Goal: Information Seeking & Learning: Learn about a topic

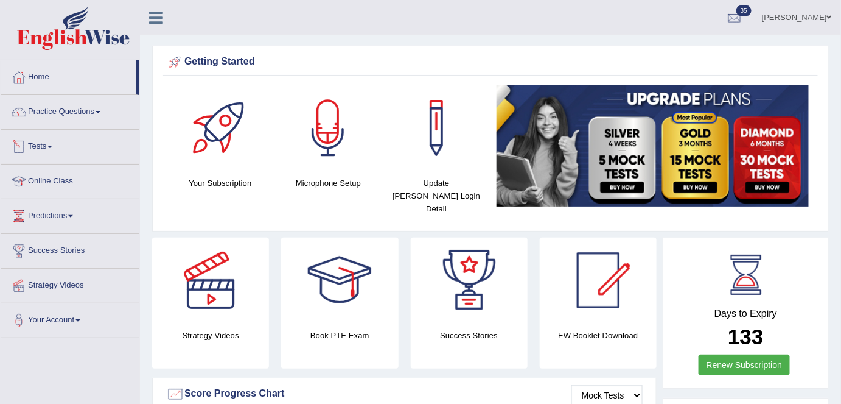
click at [56, 122] on link "Practice Questions" at bounding box center [70, 110] width 139 height 30
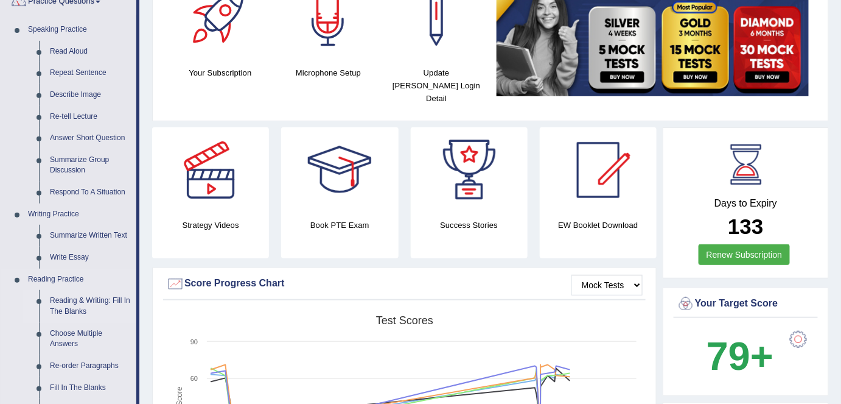
scroll to position [166, 0]
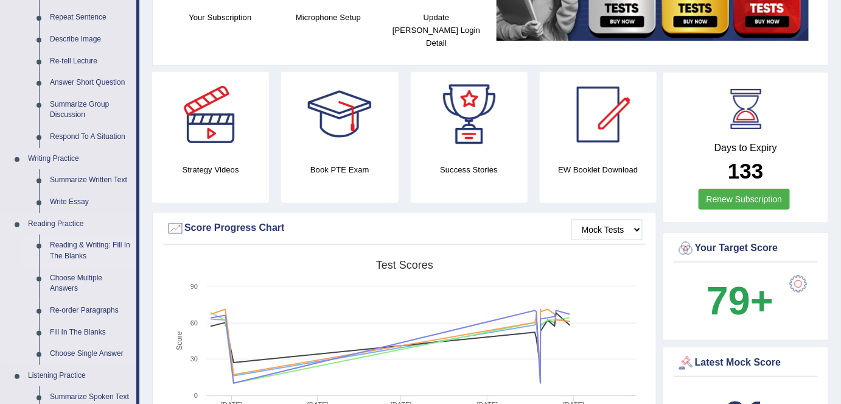
click at [83, 249] on link "Reading & Writing: Fill In The Blanks" at bounding box center [90, 250] width 92 height 32
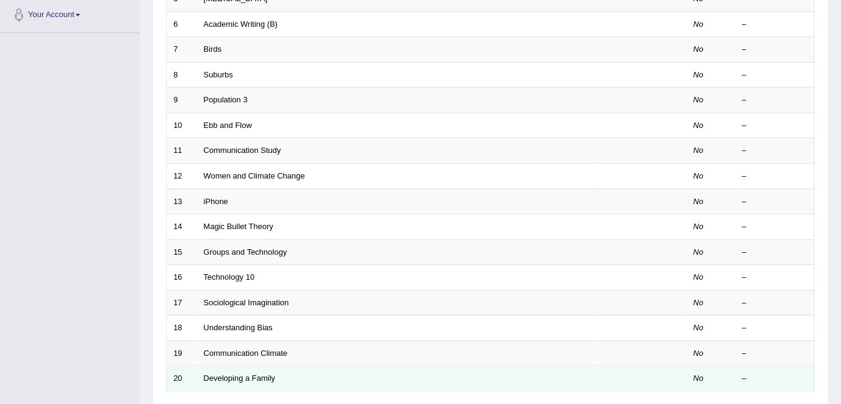
scroll to position [397, 0]
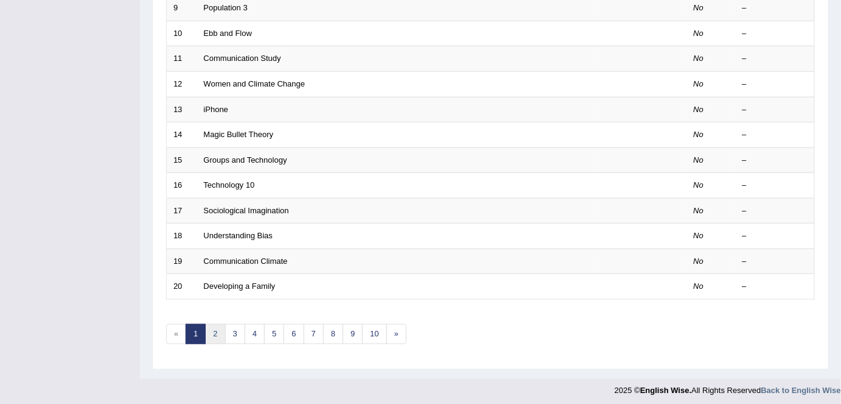
click at [210, 331] on link "2" at bounding box center [215, 334] width 20 height 20
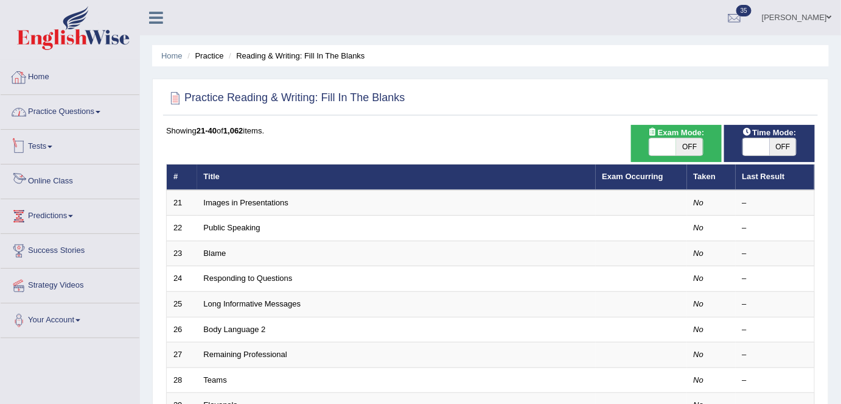
click at [83, 75] on link "Home" at bounding box center [70, 75] width 139 height 30
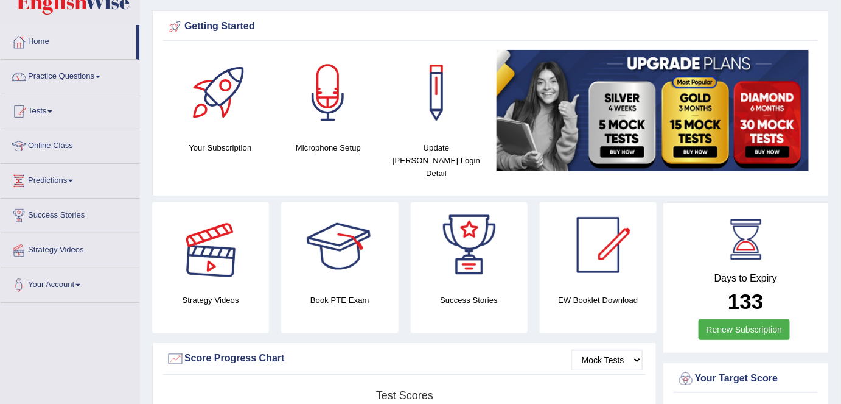
scroll to position [55, 0]
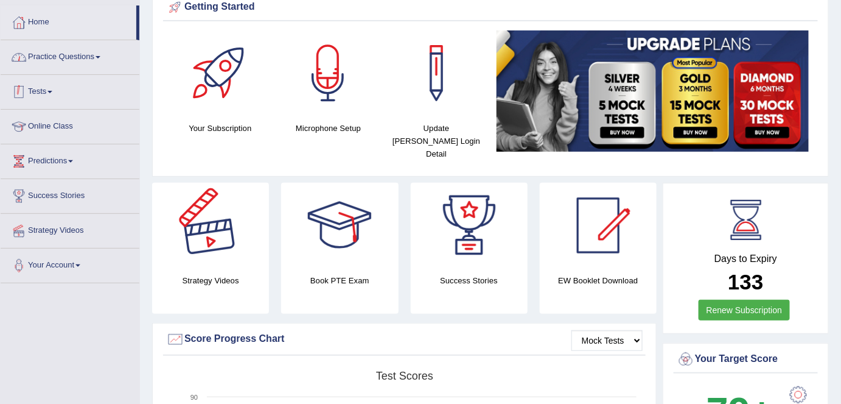
click at [112, 56] on link "Practice Questions" at bounding box center [70, 55] width 139 height 30
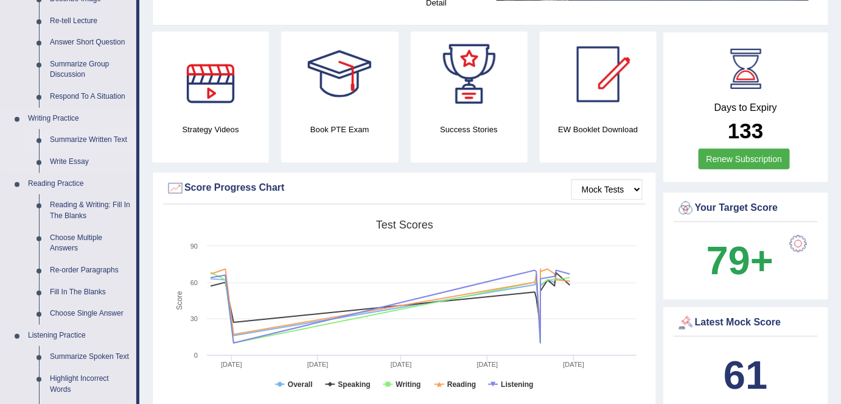
scroll to position [221, 0]
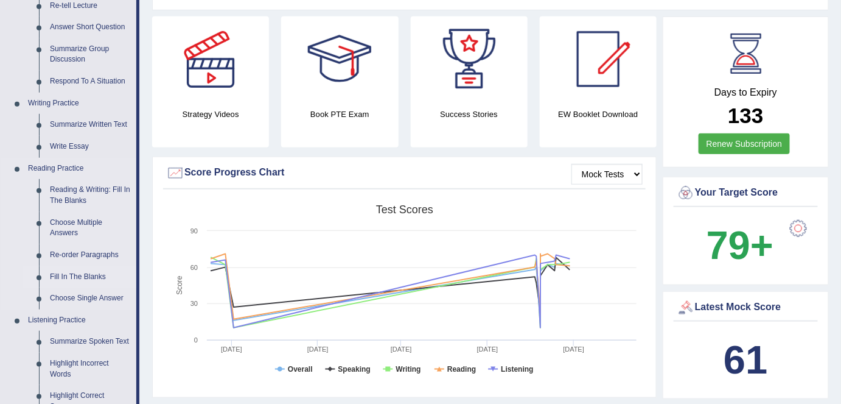
click at [85, 276] on link "Fill In The Blanks" at bounding box center [90, 277] width 92 height 22
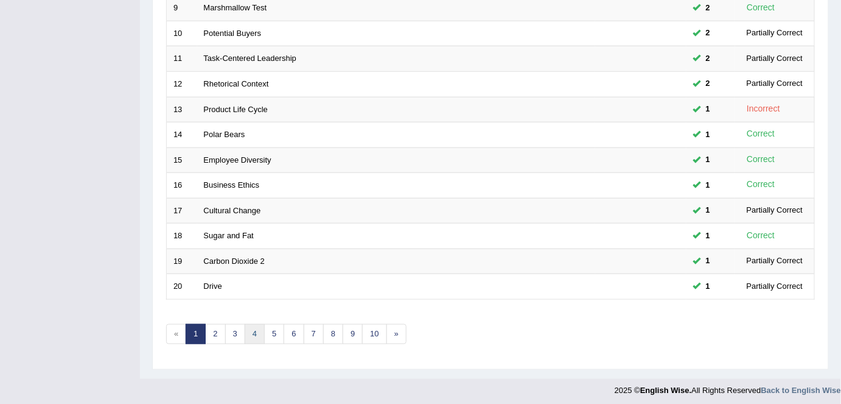
click at [254, 329] on link "4" at bounding box center [255, 334] width 20 height 20
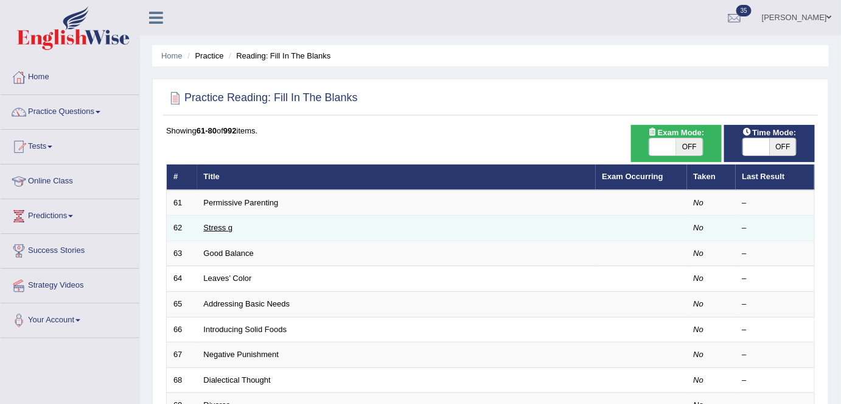
click at [223, 226] on link "Stress g" at bounding box center [218, 227] width 29 height 9
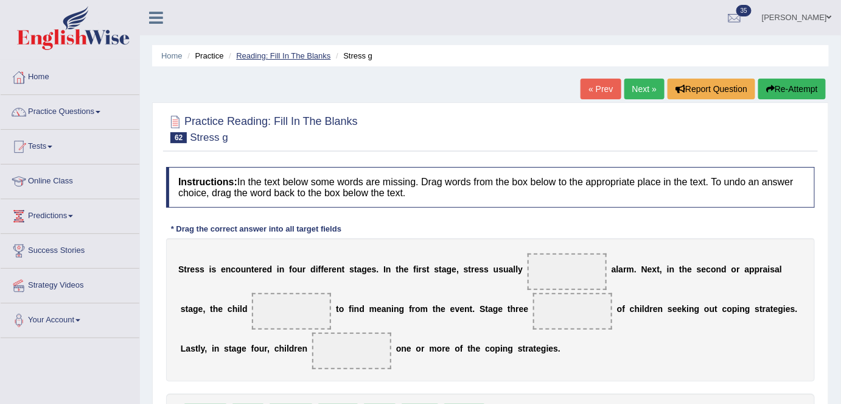
click at [279, 54] on link "Reading: Fill In The Blanks" at bounding box center [283, 55] width 94 height 9
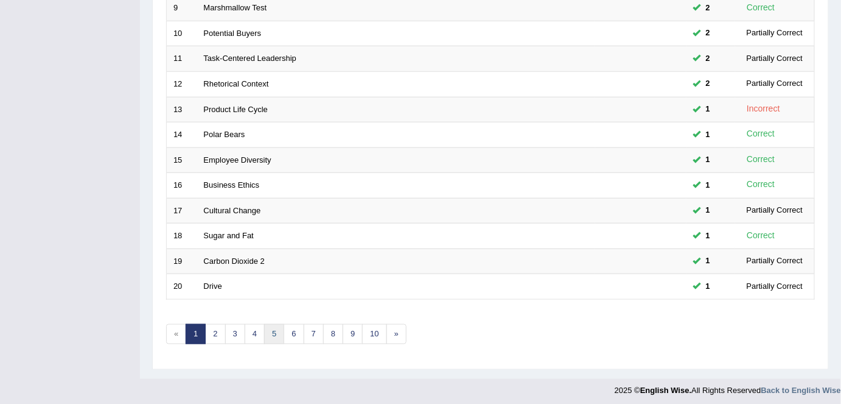
scroll to position [397, 0]
click at [238, 329] on link "3" at bounding box center [235, 334] width 20 height 20
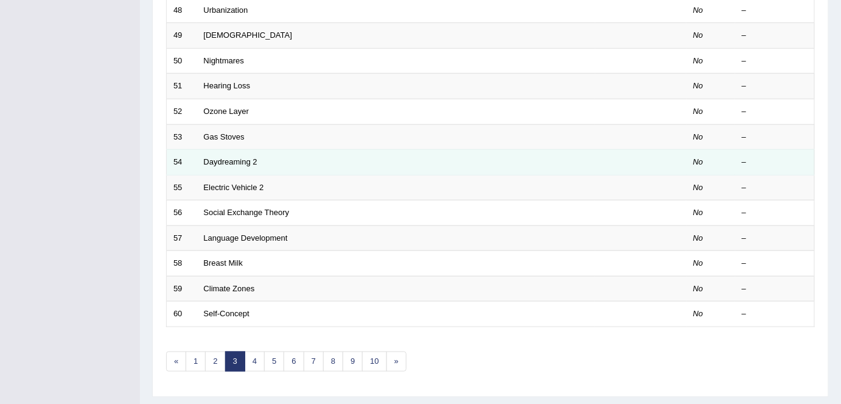
scroll to position [397, 0]
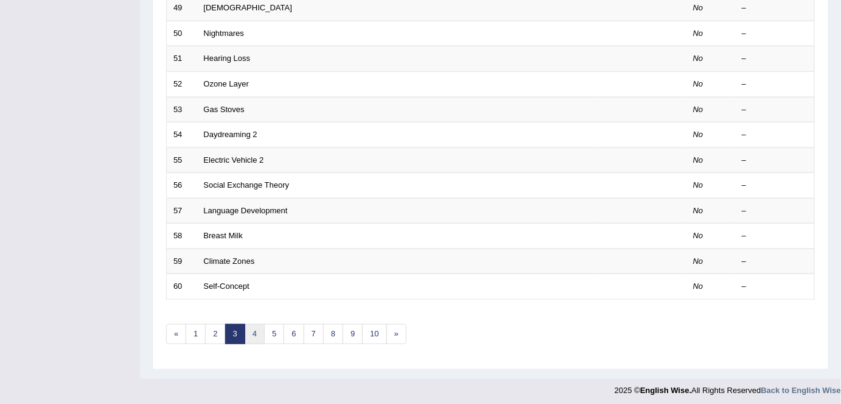
click at [251, 333] on link "4" at bounding box center [255, 334] width 20 height 20
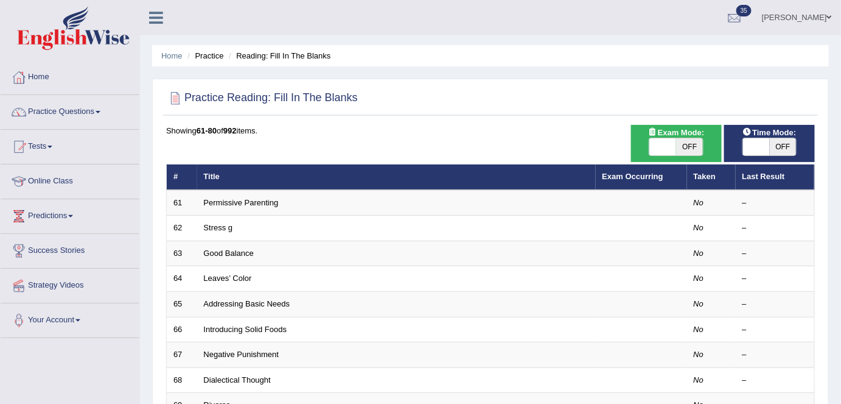
click at [685, 147] on span "OFF" at bounding box center [689, 146] width 27 height 17
checkbox input "true"
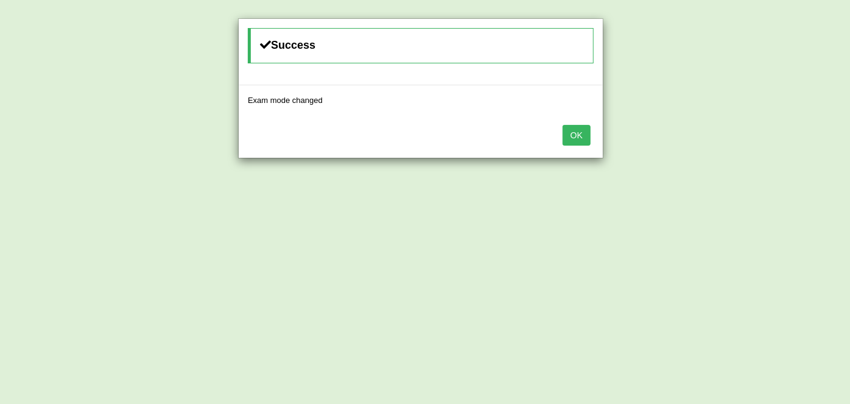
click at [582, 136] on button "OK" at bounding box center [576, 135] width 28 height 21
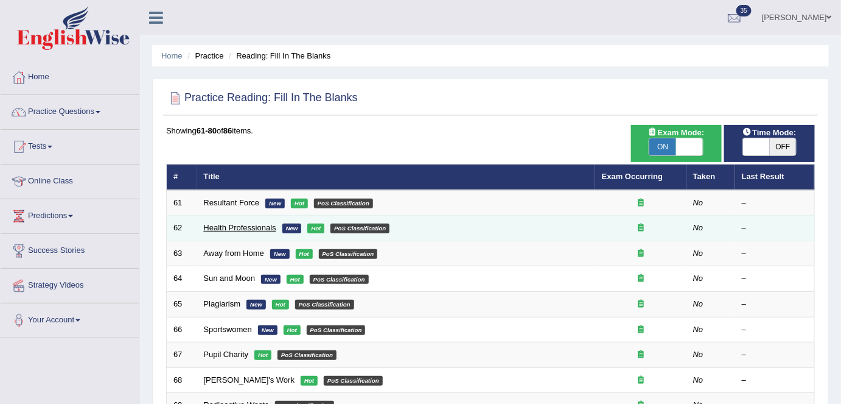
click at [239, 229] on link "Health Professionals" at bounding box center [240, 227] width 72 height 9
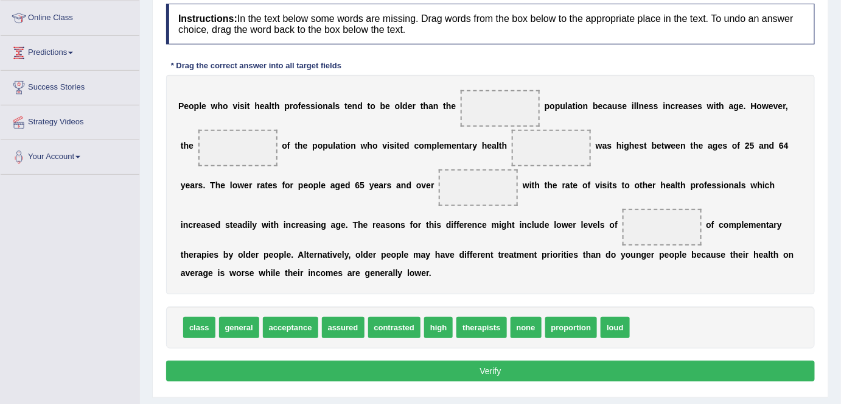
scroll to position [166, 0]
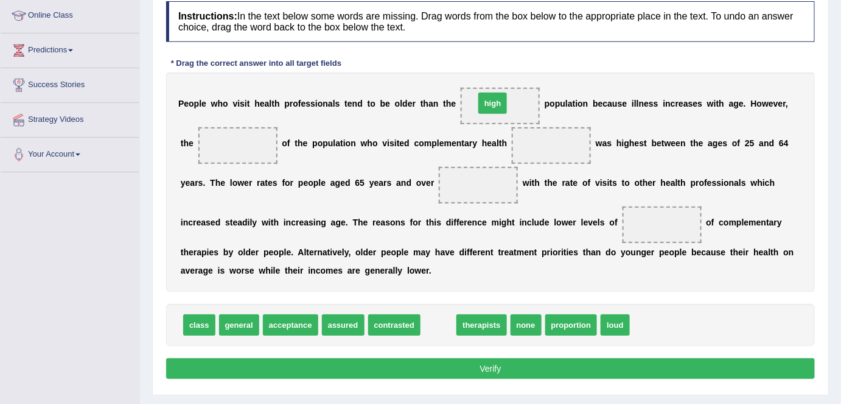
drag, startPoint x: 435, startPoint y: 320, endPoint x: 489, endPoint y: 98, distance: 228.7
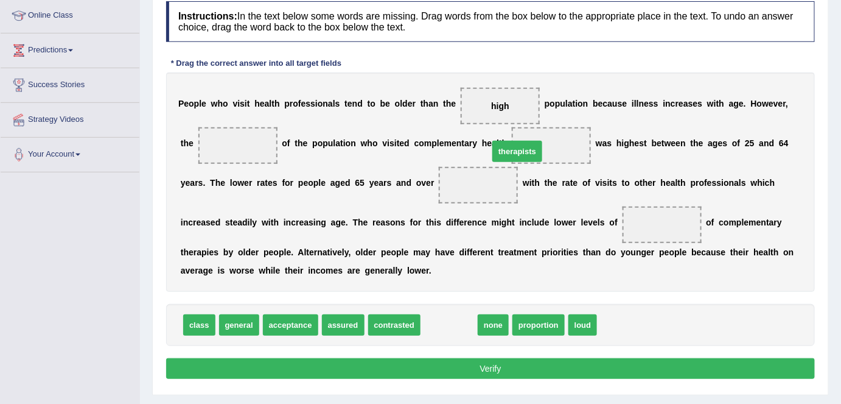
drag, startPoint x: 454, startPoint y: 321, endPoint x: 532, endPoint y: 138, distance: 198.8
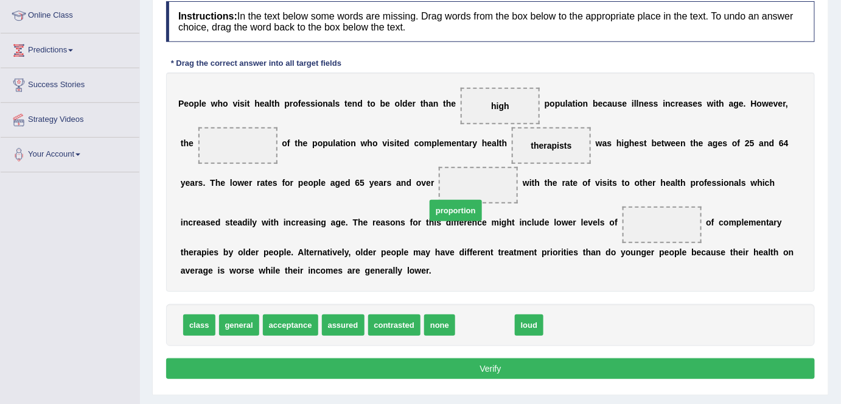
drag, startPoint x: 499, startPoint y: 318, endPoint x: 497, endPoint y: 187, distance: 130.3
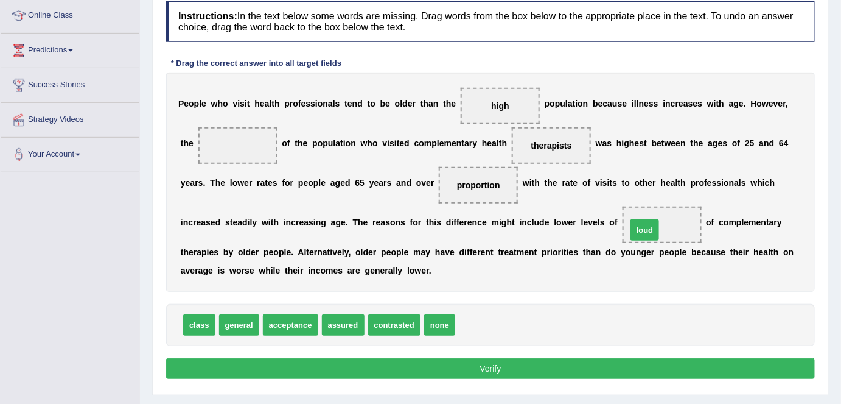
drag, startPoint x: 463, startPoint y: 321, endPoint x: 634, endPoint y: 226, distance: 196.2
drag, startPoint x: 447, startPoint y: 317, endPoint x: 241, endPoint y: 148, distance: 266.9
click at [463, 370] on button "Verify" at bounding box center [490, 368] width 649 height 21
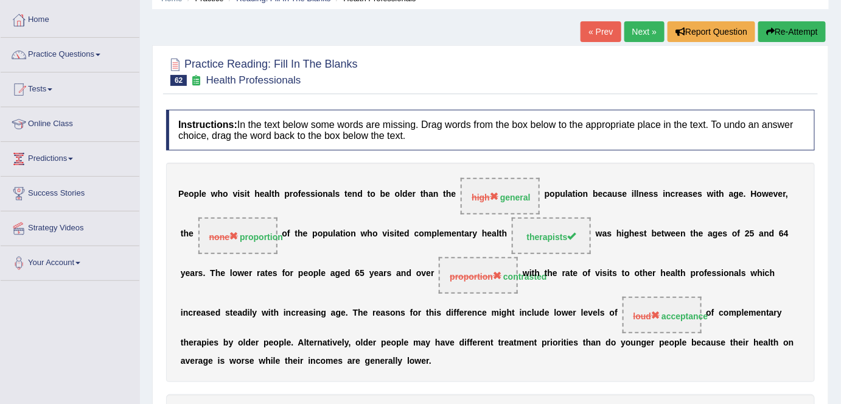
scroll to position [55, 0]
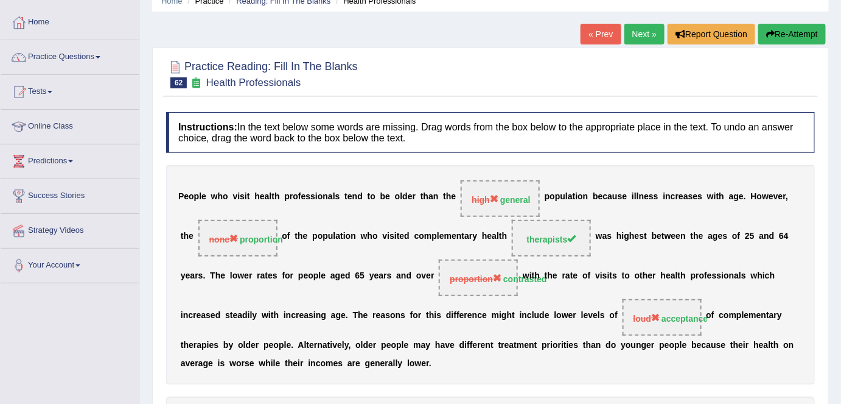
click at [626, 37] on link "Next »" at bounding box center [645, 34] width 40 height 21
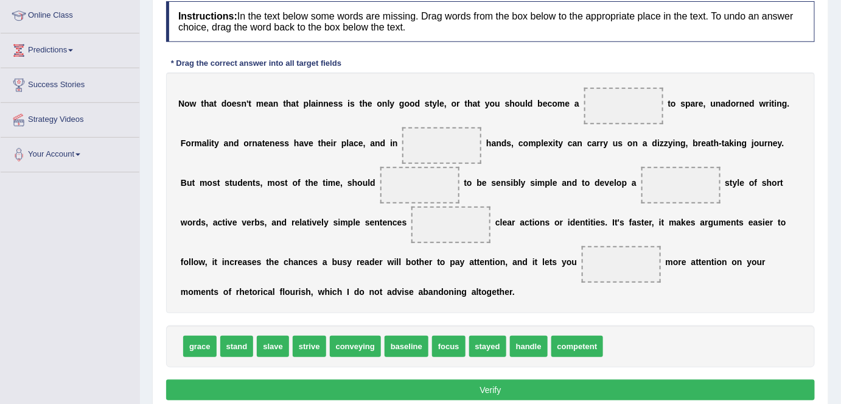
scroll to position [166, 0]
drag, startPoint x: 444, startPoint y: 346, endPoint x: 610, endPoint y: 113, distance: 286.3
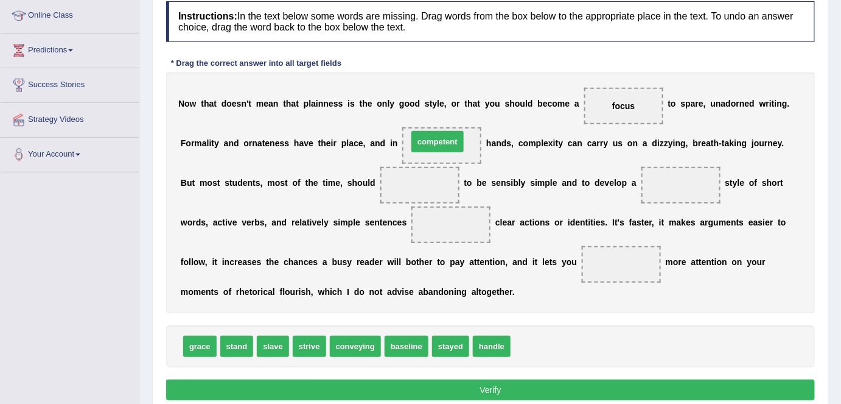
drag, startPoint x: 542, startPoint y: 345, endPoint x: 439, endPoint y: 140, distance: 229.0
drag, startPoint x: 489, startPoint y: 341, endPoint x: 443, endPoint y: 237, distance: 113.7
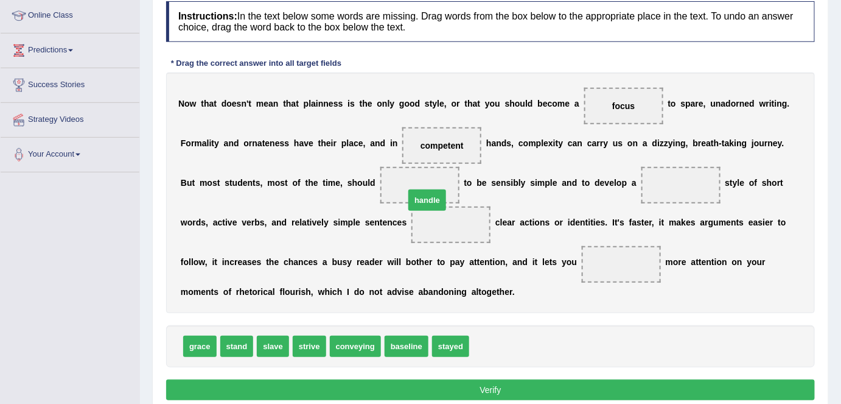
drag, startPoint x: 480, startPoint y: 335, endPoint x: 415, endPoint y: 189, distance: 159.7
drag, startPoint x: 443, startPoint y: 343, endPoint x: 399, endPoint y: 197, distance: 152.7
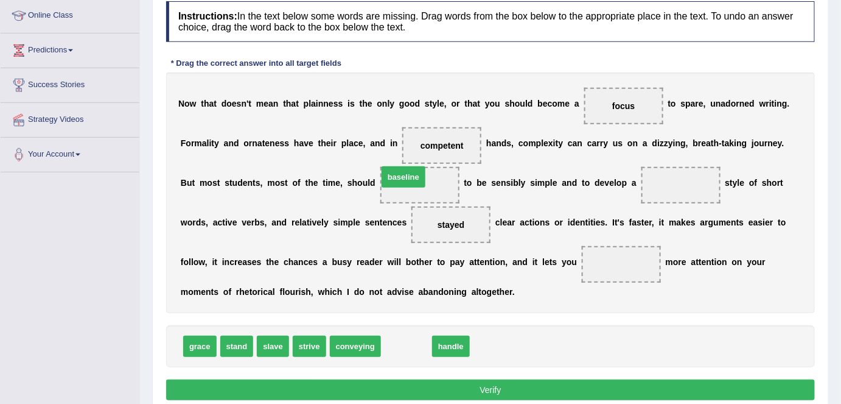
drag, startPoint x: 417, startPoint y: 340, endPoint x: 414, endPoint y: 177, distance: 162.6
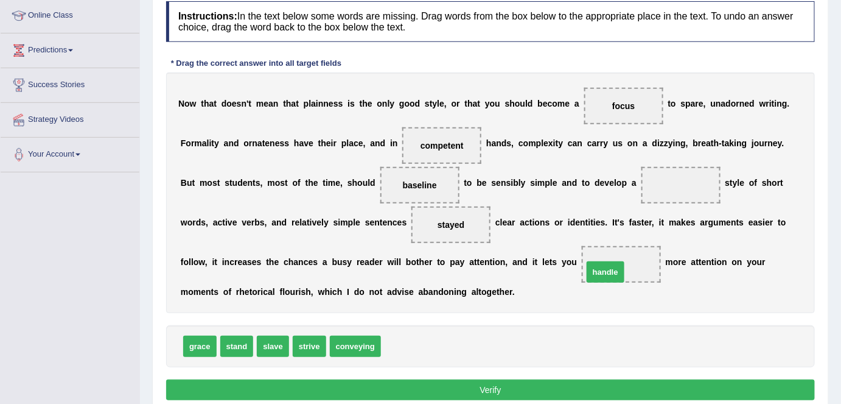
drag, startPoint x: 410, startPoint y: 348, endPoint x: 612, endPoint y: 273, distance: 215.5
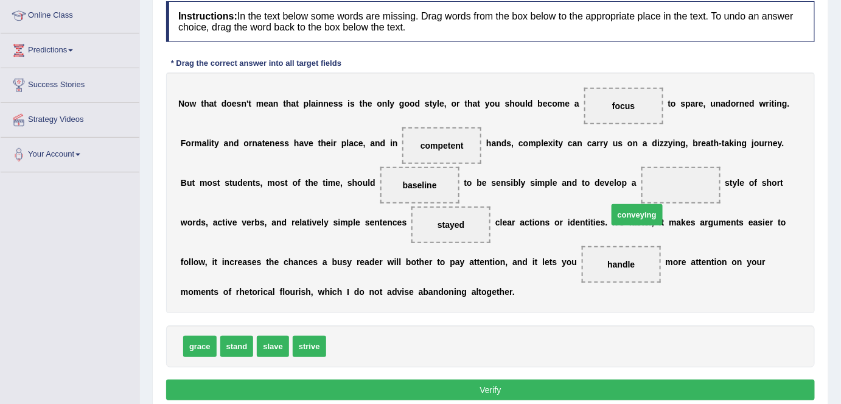
drag, startPoint x: 340, startPoint y: 343, endPoint x: 628, endPoint y: 187, distance: 327.1
click at [433, 391] on button "Verify" at bounding box center [490, 389] width 649 height 21
